Goal: Find specific page/section: Find specific page/section

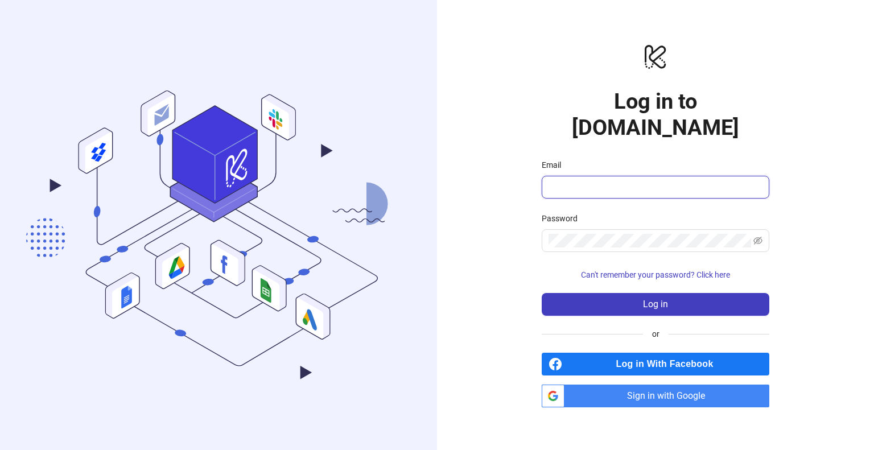
click at [568, 180] on input "Email" at bounding box center [655, 187] width 212 height 14
type input "**********"
click at [657, 385] on span "Sign in with Google" at bounding box center [669, 396] width 200 height 23
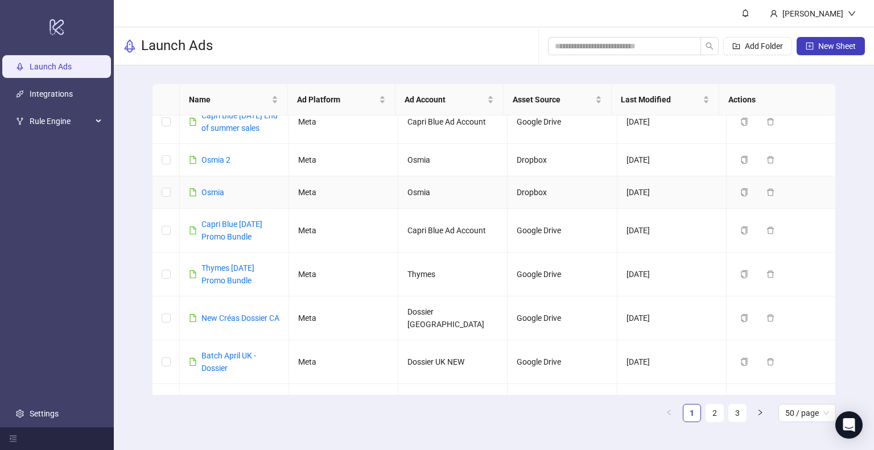
scroll to position [854, 0]
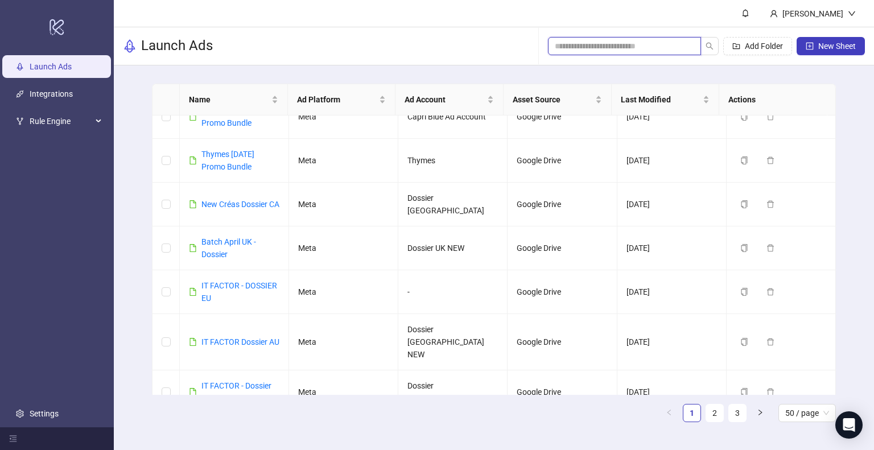
click at [582, 44] on input "search" at bounding box center [620, 46] width 130 height 13
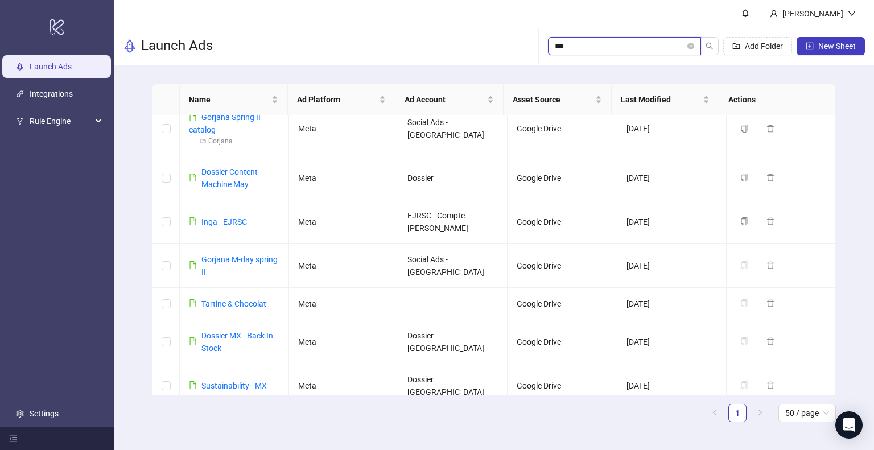
scroll to position [0, 0]
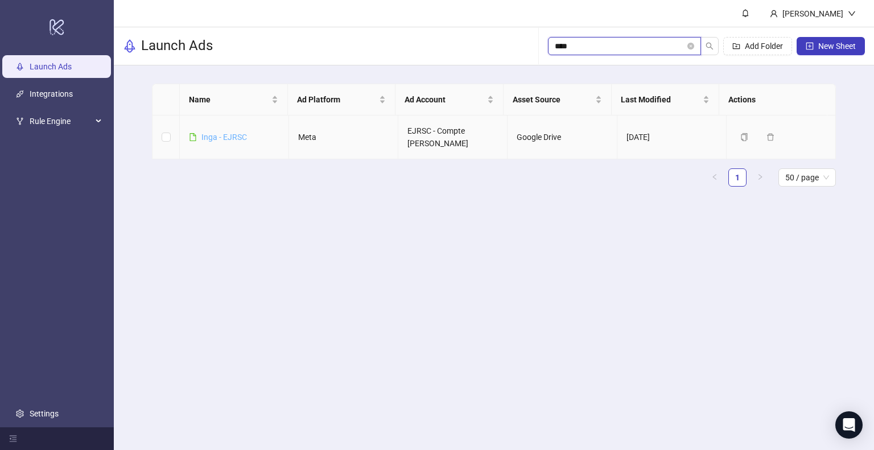
type input "****"
click at [236, 136] on link "Inga - EJRSC" at bounding box center [224, 137] width 46 height 9
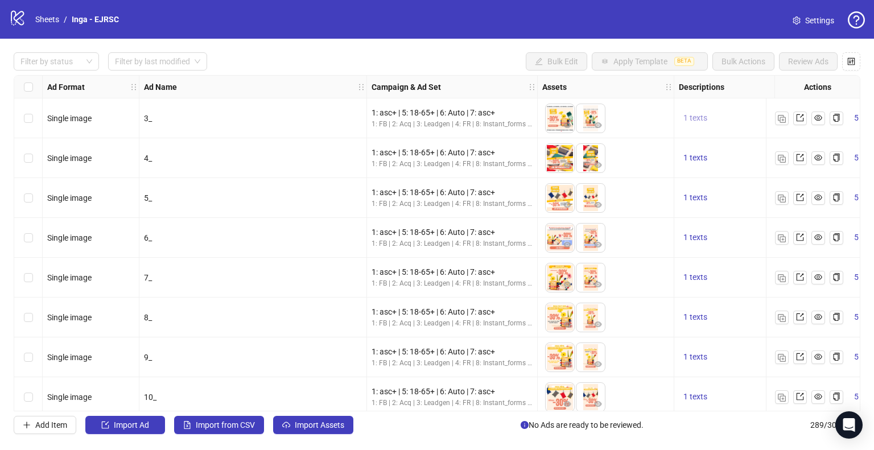
click at [695, 118] on span "1 texts" at bounding box center [695, 117] width 24 height 9
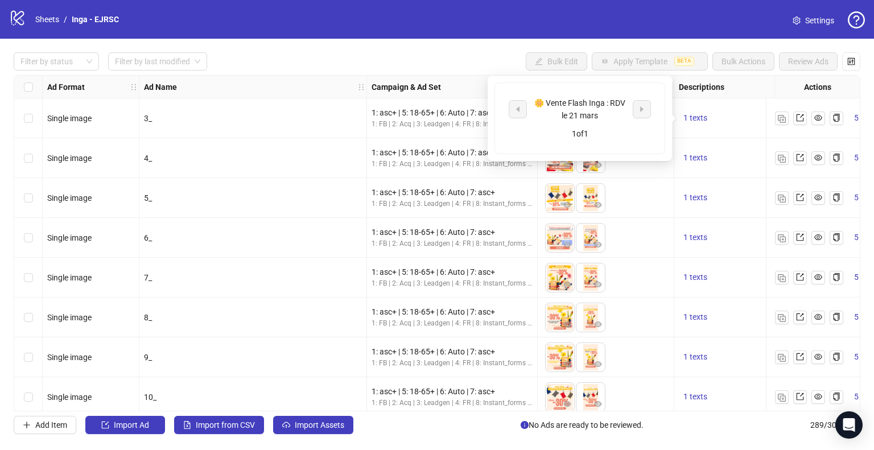
click at [145, 123] on div "3_" at bounding box center [253, 118] width 218 height 13
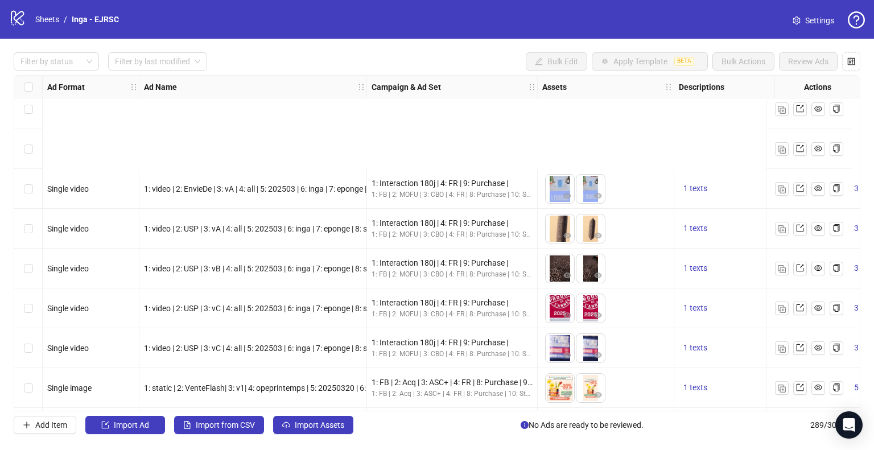
scroll to position [854, 0]
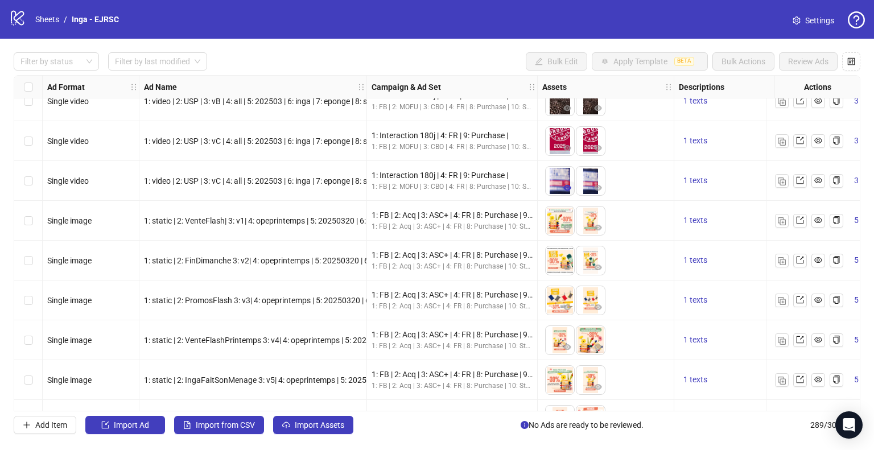
click at [567, 189] on icon "eye" at bounding box center [567, 188] width 8 height 6
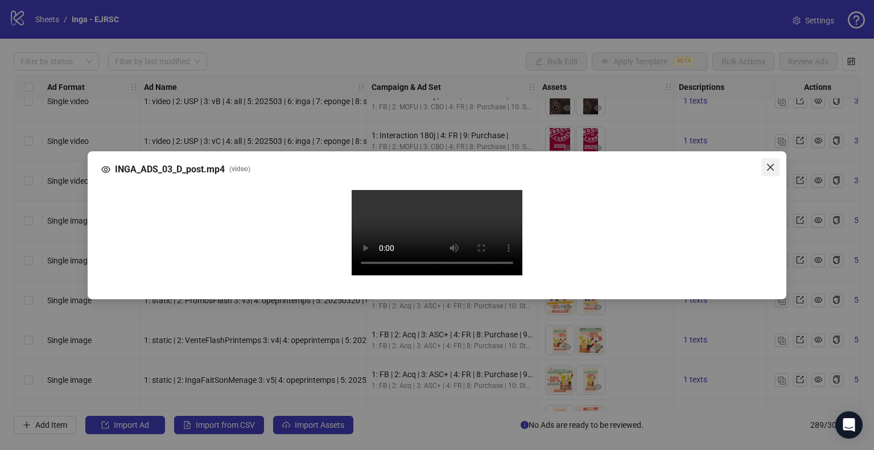
click at [776, 163] on span "Close" at bounding box center [770, 167] width 18 height 9
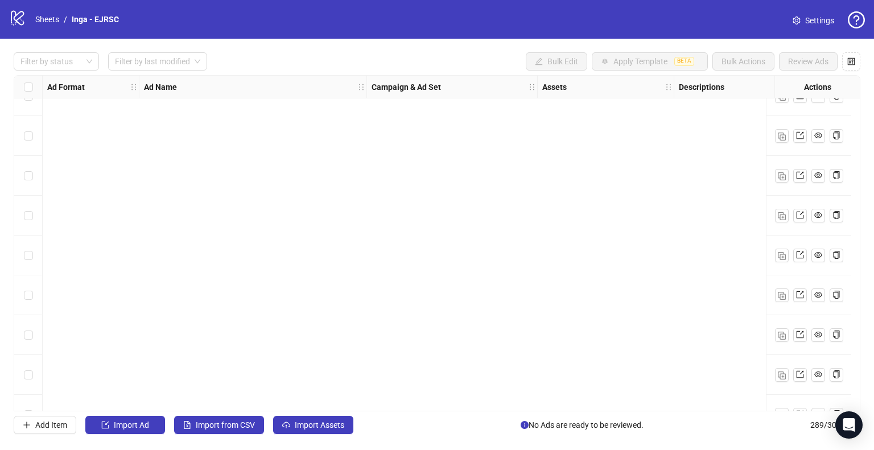
scroll to position [228, 0]
